Goal: Transaction & Acquisition: Purchase product/service

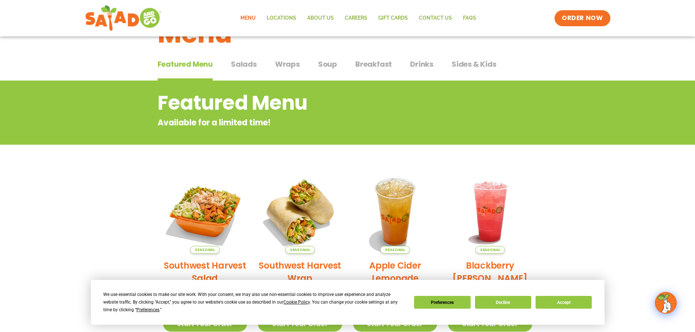
scroll to position [146, 0]
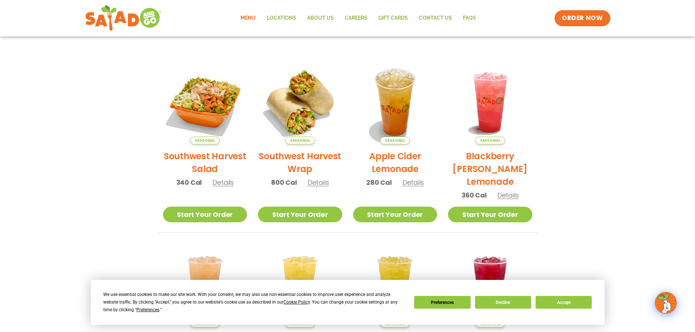
click at [186, 155] on h2 "Southwest Harvest Salad" at bounding box center [205, 163] width 84 height 26
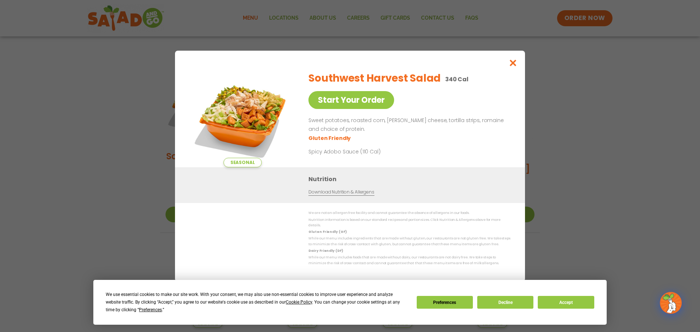
click at [107, 165] on div "Seasonal Start Your Order Southwest Harvest Salad 340 Cal Start Your Order Swee…" at bounding box center [350, 166] width 700 height 332
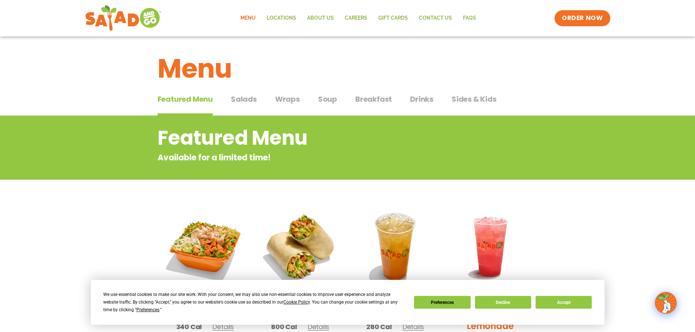
scroll to position [0, 0]
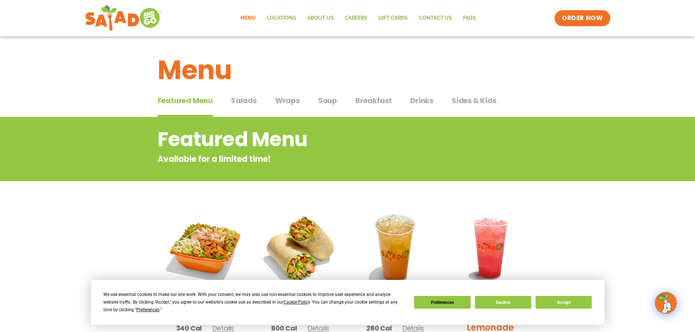
click at [251, 103] on span "Salads" at bounding box center [244, 100] width 26 height 11
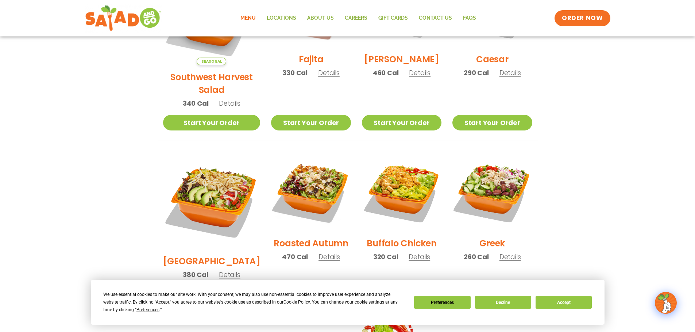
scroll to position [292, 0]
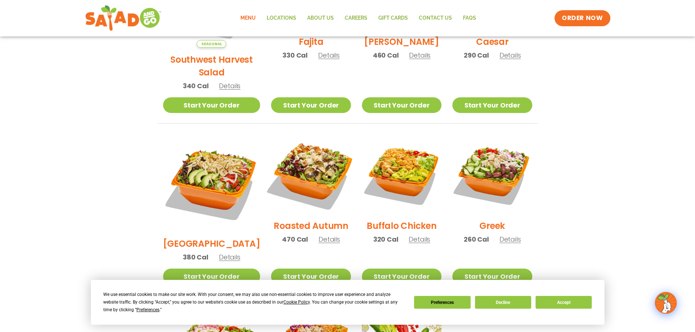
click at [278, 154] on img at bounding box center [310, 174] width 93 height 93
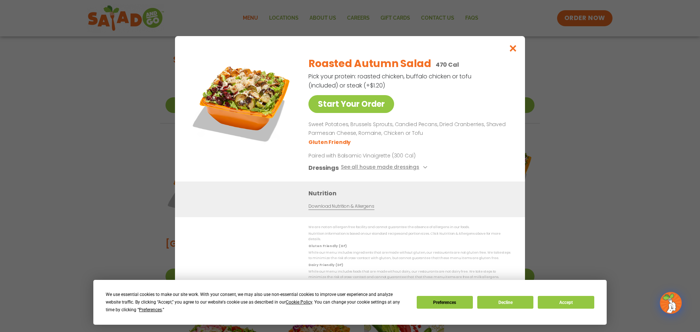
click at [633, 127] on div "Start Your Order Roasted Autumn Salad 470 Cal Pick your protein: roasted chicke…" at bounding box center [350, 166] width 700 height 332
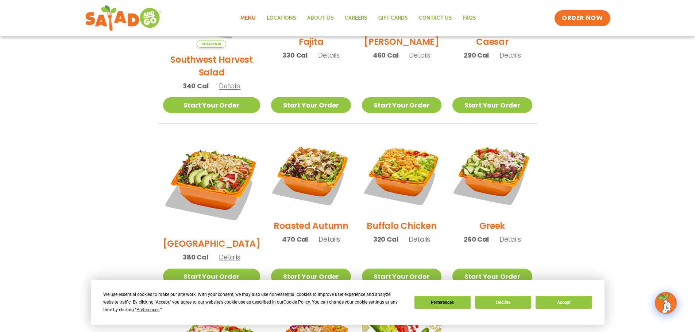
click at [481, 220] on h2 "Greek" at bounding box center [492, 226] width 26 height 13
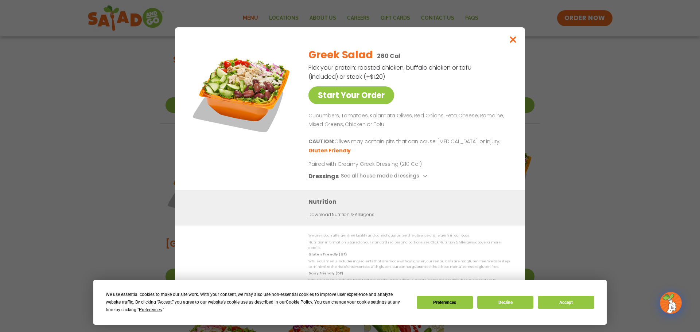
click at [633, 184] on div "Start Your Order Greek Salad 260 Cal Pick your protein: roasted chicken, buffal…" at bounding box center [350, 166] width 700 height 332
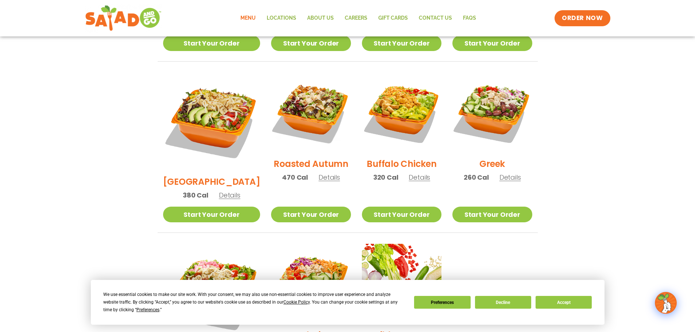
scroll to position [365, 0]
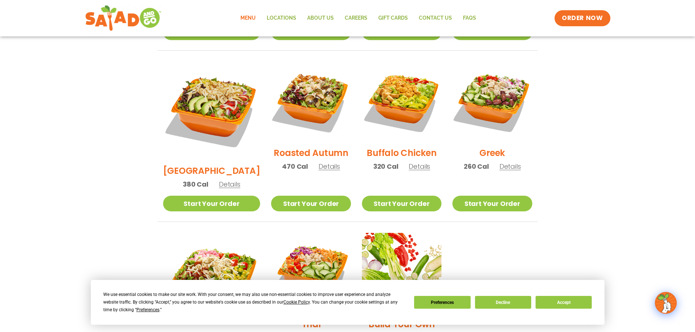
click at [323, 147] on h2 "Roasted Autumn" at bounding box center [310, 153] width 75 height 13
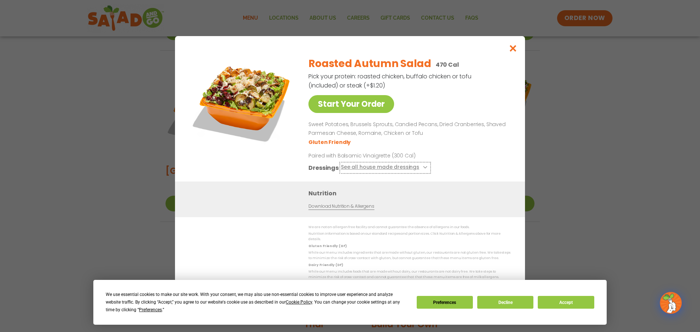
click at [399, 167] on button "See all house made dressings" at bounding box center [385, 167] width 89 height 9
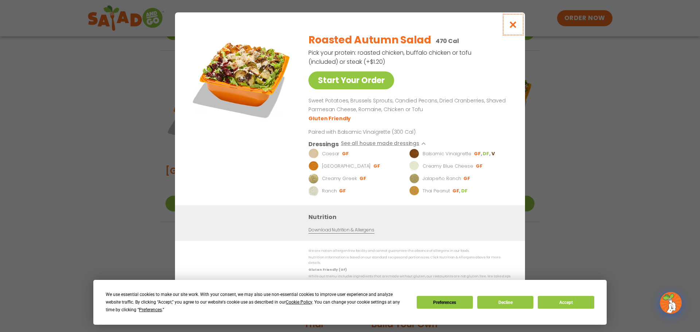
click at [515, 28] on icon "Close modal" at bounding box center [513, 25] width 9 height 8
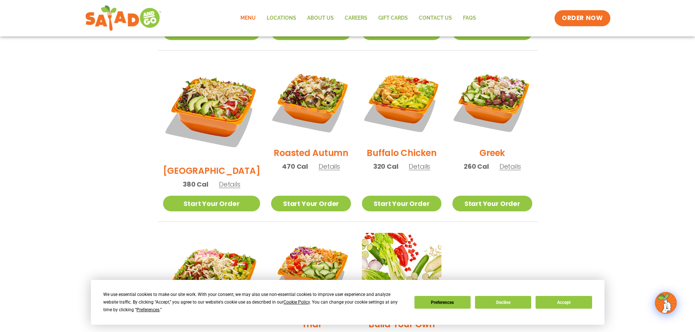
drag, startPoint x: 586, startPoint y: 116, endPoint x: 579, endPoint y: 113, distance: 6.7
click at [584, 117] on section "Salads Our house-made dressings make our huge portions even more delicious. Goo…" at bounding box center [347, 72] width 695 height 641
click at [295, 196] on link "Start Your Order" at bounding box center [310, 204] width 79 height 16
